Goal: Information Seeking & Learning: Learn about a topic

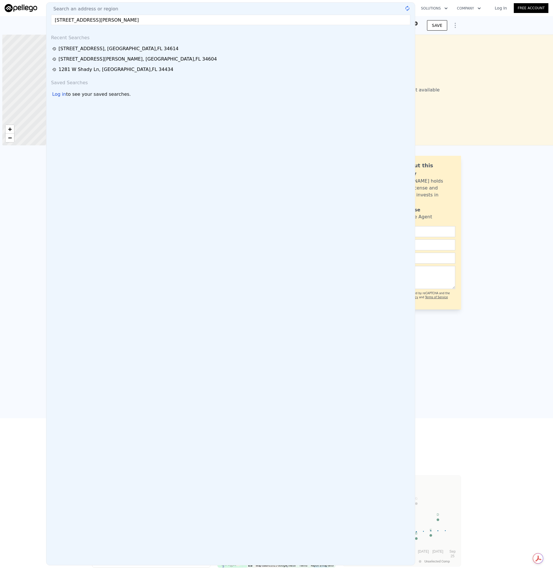
scroll to position [0, 2]
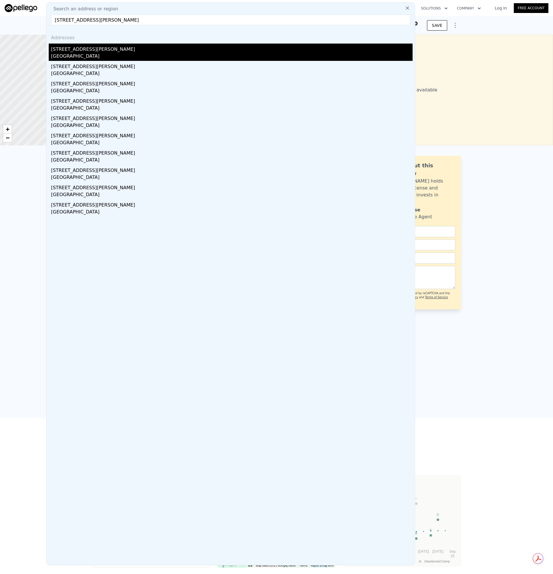
type input "[STREET_ADDRESS][PERSON_NAME]"
click at [83, 54] on div "[GEOGRAPHIC_DATA]" at bounding box center [232, 57] width 362 height 8
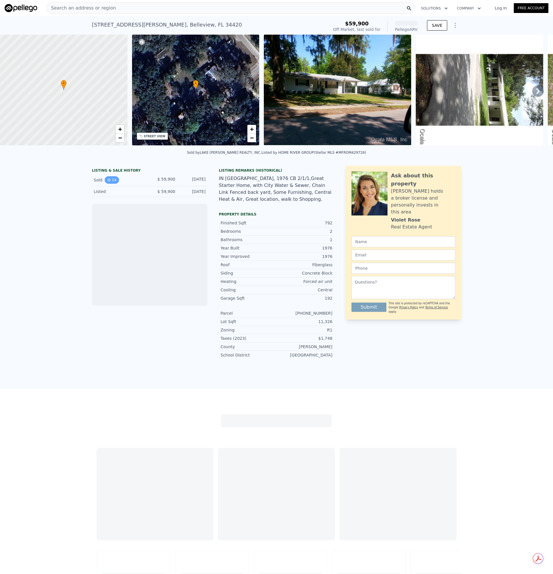
click at [108, 184] on button "14" at bounding box center [112, 180] width 14 height 8
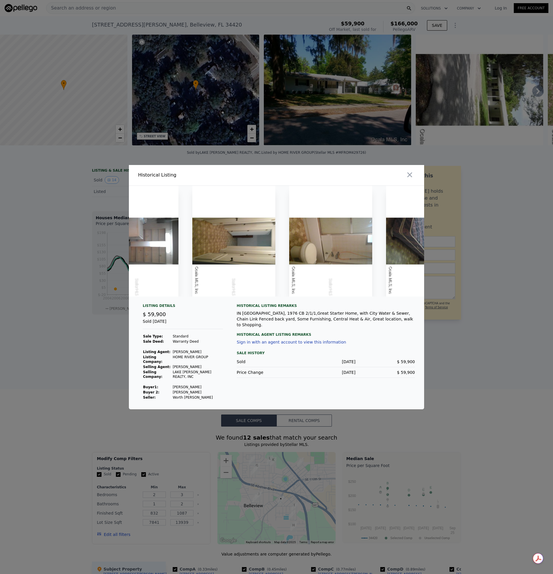
scroll to position [0, 1117]
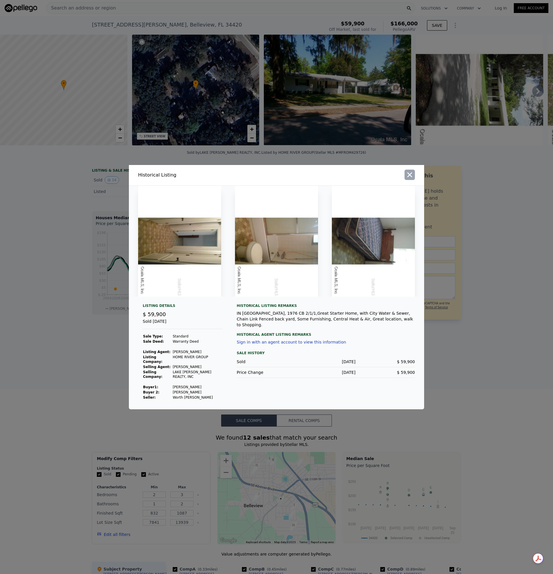
click at [412, 178] on icon "button" at bounding box center [410, 175] width 8 height 8
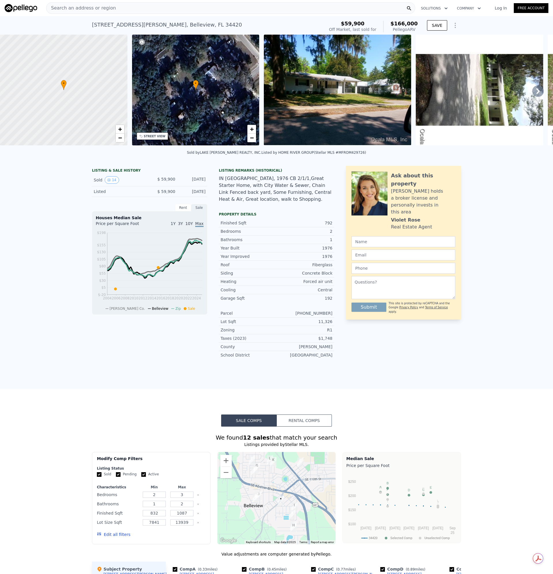
click at [115, 5] on div "Search an address or region" at bounding box center [230, 8] width 369 height 12
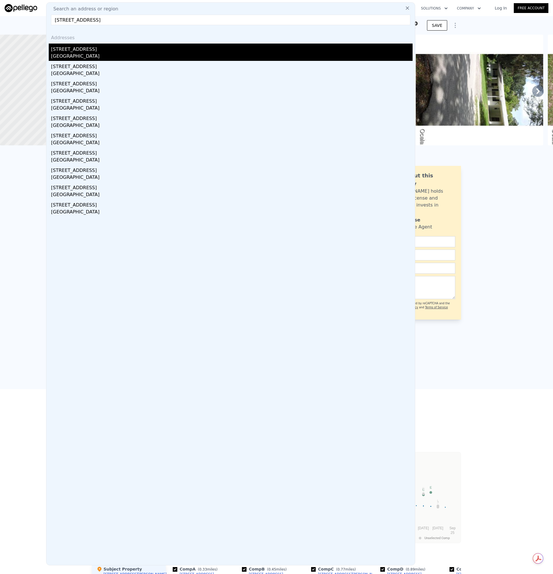
type input "[STREET_ADDRESS]"
click at [77, 50] on div "[STREET_ADDRESS]" at bounding box center [232, 48] width 362 height 9
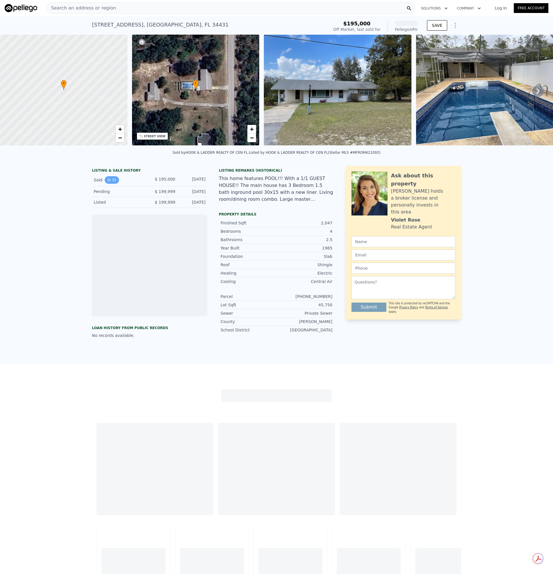
click at [113, 184] on button "32" at bounding box center [112, 180] width 14 height 8
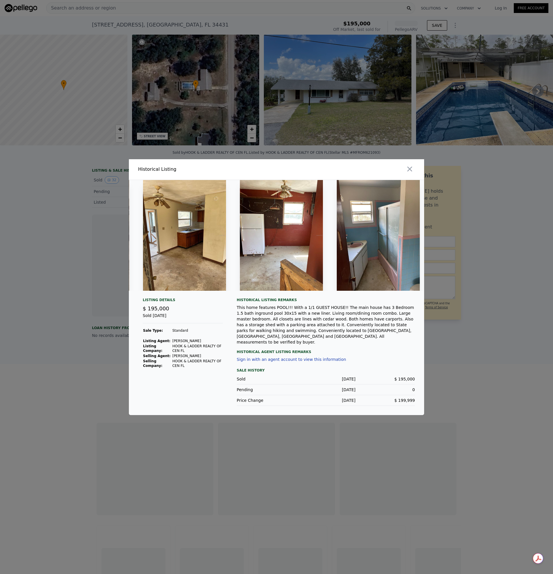
scroll to position [0, 3305]
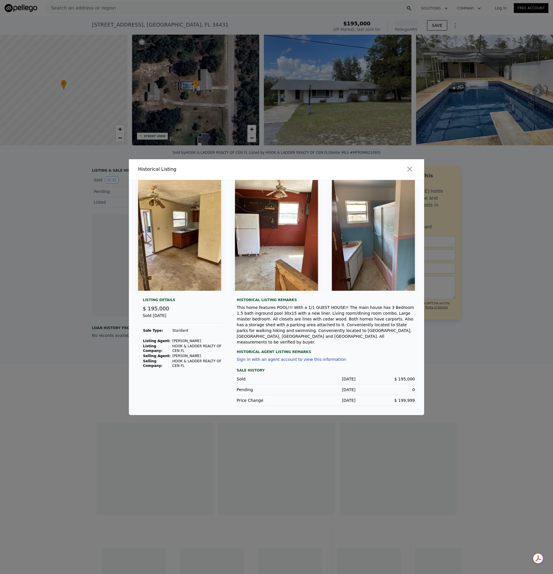
click at [397, 233] on img at bounding box center [373, 235] width 83 height 111
click at [409, 173] on icon "button" at bounding box center [410, 169] width 8 height 8
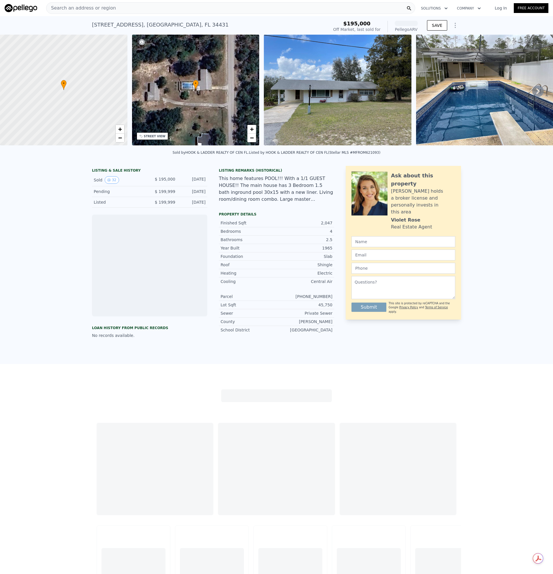
click at [299, 202] on div "This home features POOL!!! With a 1/1 GUEST HOUSE!! The main house has 3 Bedroo…" at bounding box center [276, 189] width 115 height 28
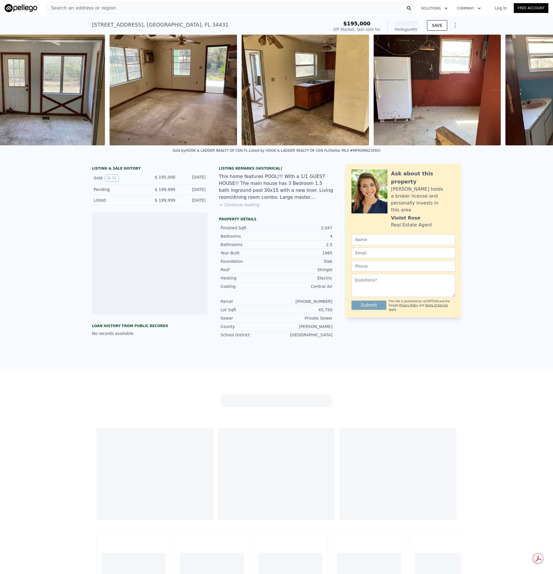
scroll to position [0, 4122]
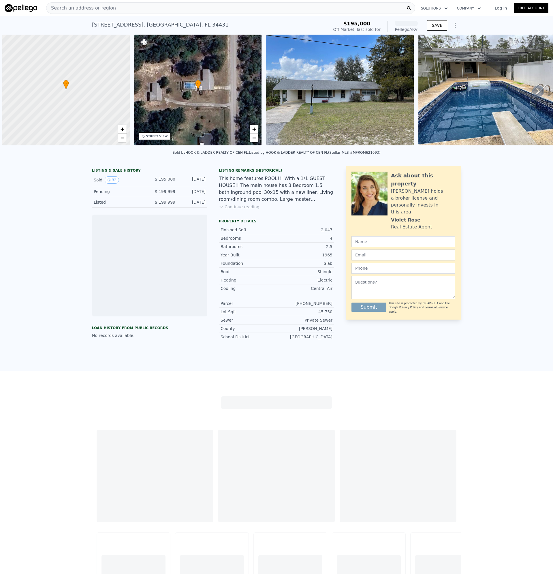
scroll to position [0, 2]
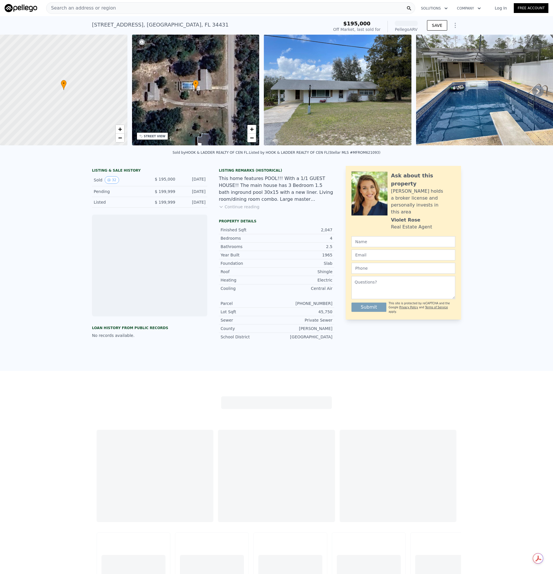
click at [104, 7] on span "Search an address or region" at bounding box center [81, 8] width 70 height 7
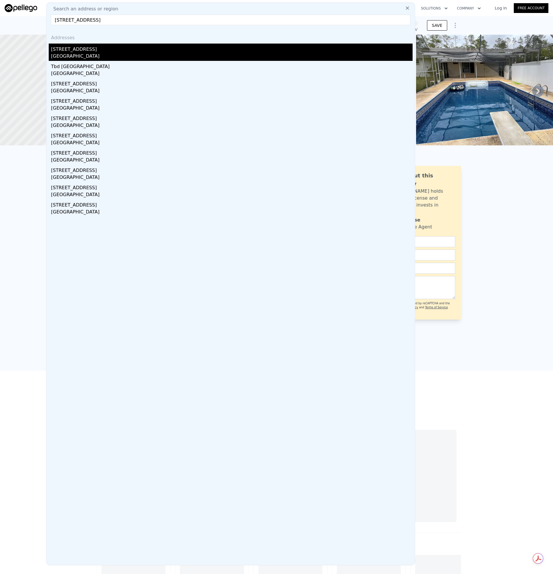
type input "2863 SE 145th St, Summerfield, FL 34491"
click at [73, 47] on div "2863 SE 145th St" at bounding box center [232, 48] width 362 height 9
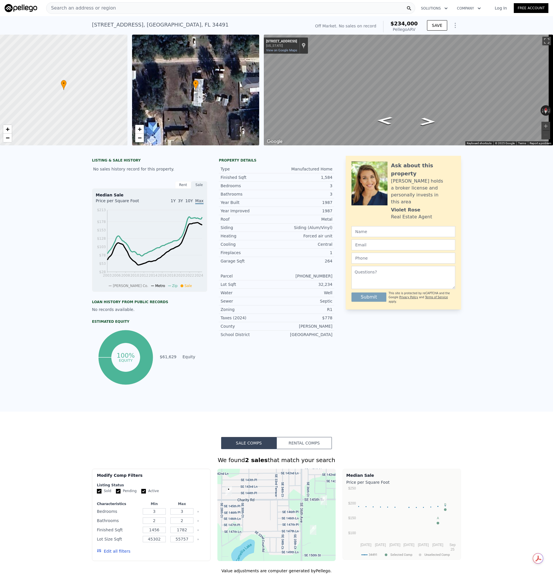
click at [146, 7] on div "Search an address or region" at bounding box center [230, 8] width 369 height 12
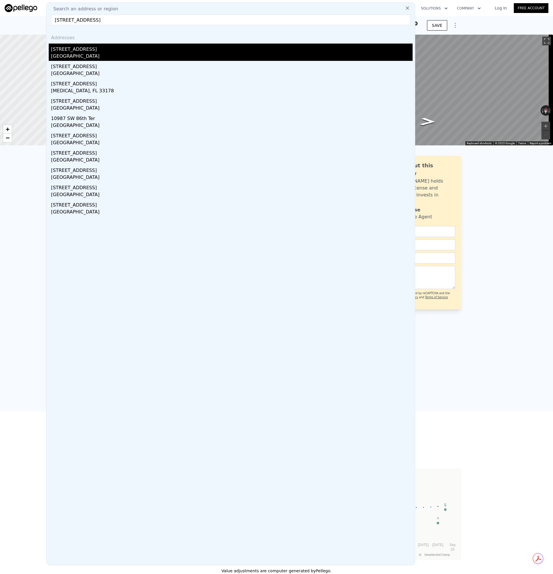
type input "10951 SW 86th Ter, Ocala, FL 34481"
click at [77, 54] on div "Marion County, FL 34481" at bounding box center [232, 57] width 362 height 8
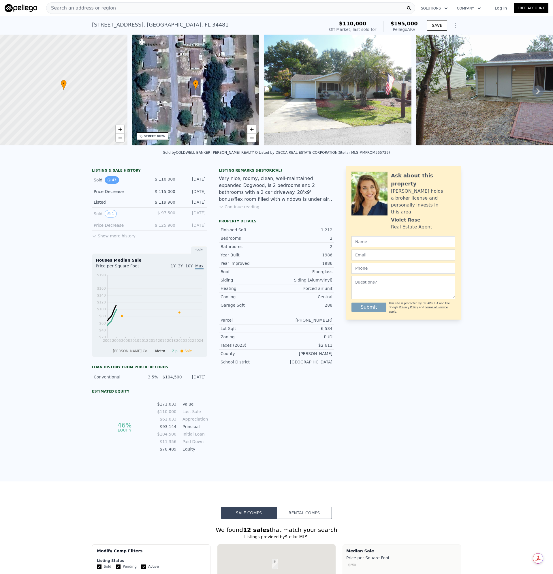
click at [112, 182] on button "43" at bounding box center [112, 180] width 14 height 8
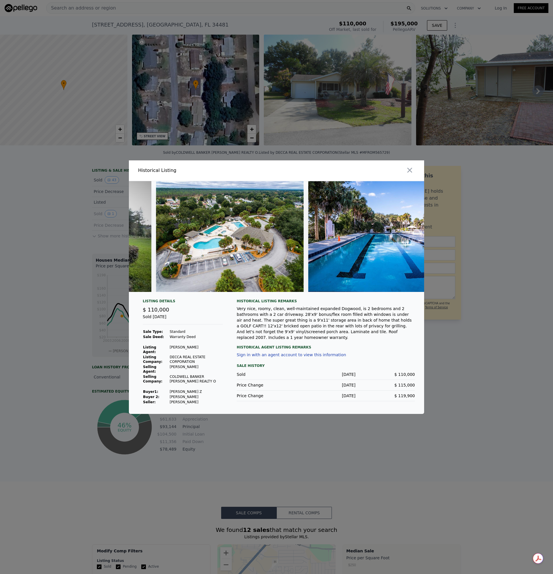
scroll to position [0, 5892]
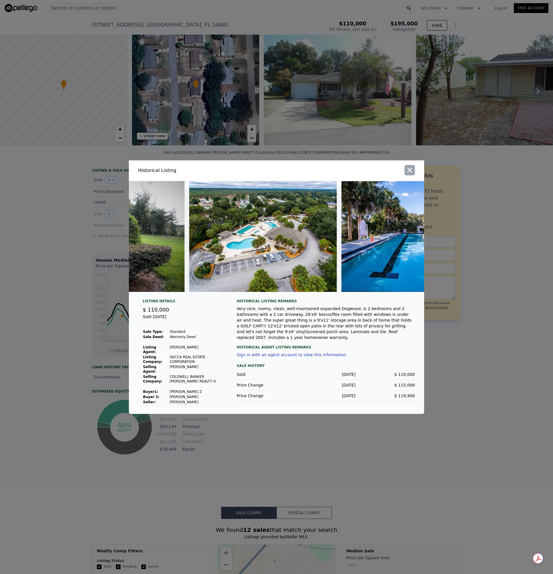
click at [413, 172] on icon "button" at bounding box center [410, 170] width 8 height 8
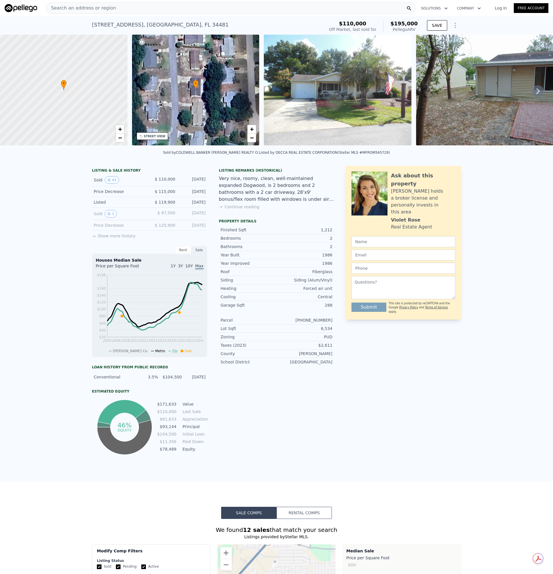
click at [108, 10] on div "Search an address or region" at bounding box center [230, 8] width 369 height 12
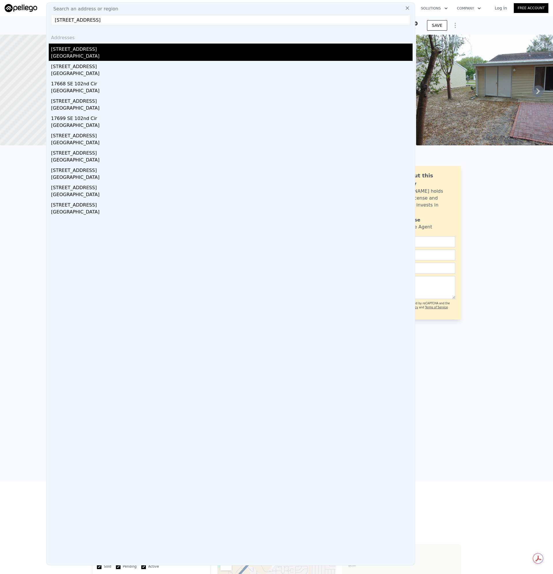
type input "17655 SE 102nd Cir, Summerfield, FL 34491"
click at [73, 54] on div "Marion County, FL 34491" at bounding box center [232, 57] width 362 height 8
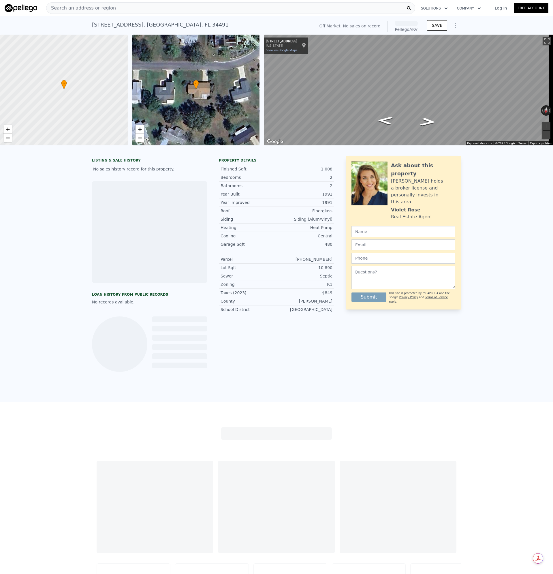
scroll to position [0, 2]
